Goal: Find specific page/section: Find specific page/section

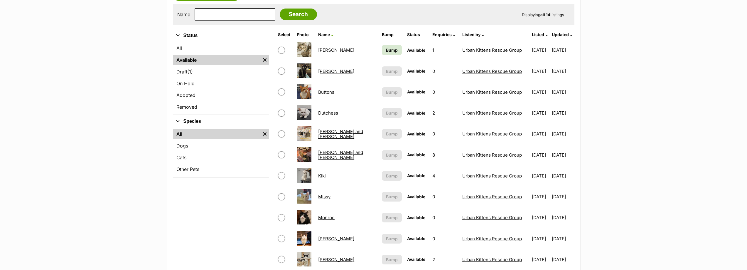
scroll to position [176, 0]
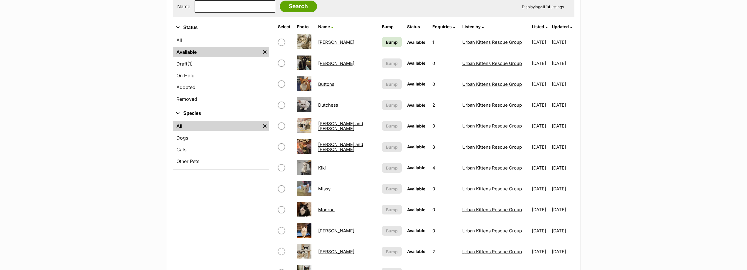
click at [322, 83] on link "Buttons" at bounding box center [326, 84] width 16 height 6
